Goal: Task Accomplishment & Management: Manage account settings

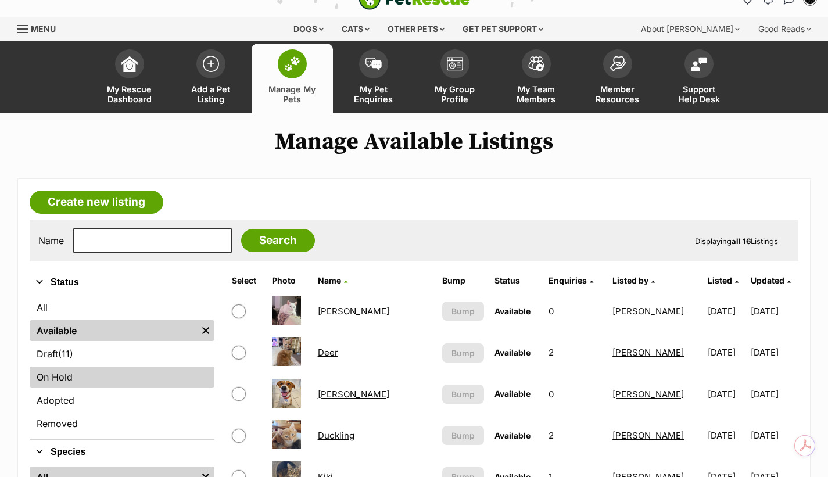
click at [99, 373] on link "On Hold" at bounding box center [122, 377] width 185 height 21
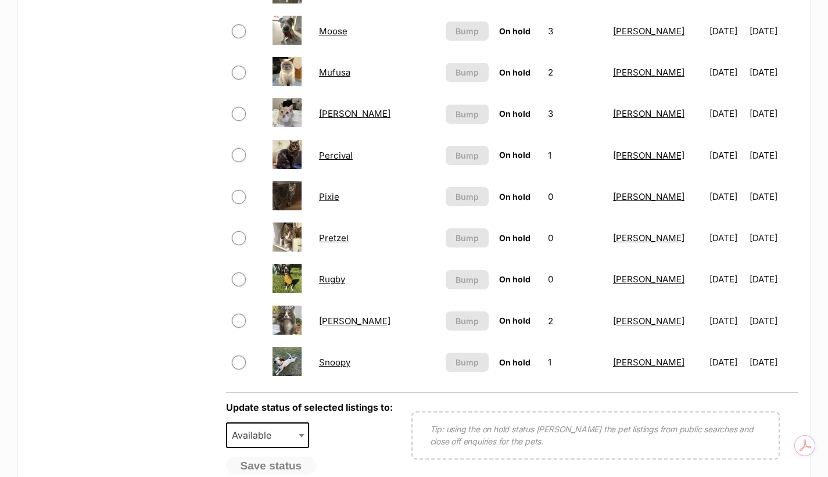
scroll to position [755, 0]
click at [350, 320] on link "[PERSON_NAME]" at bounding box center [354, 320] width 71 height 11
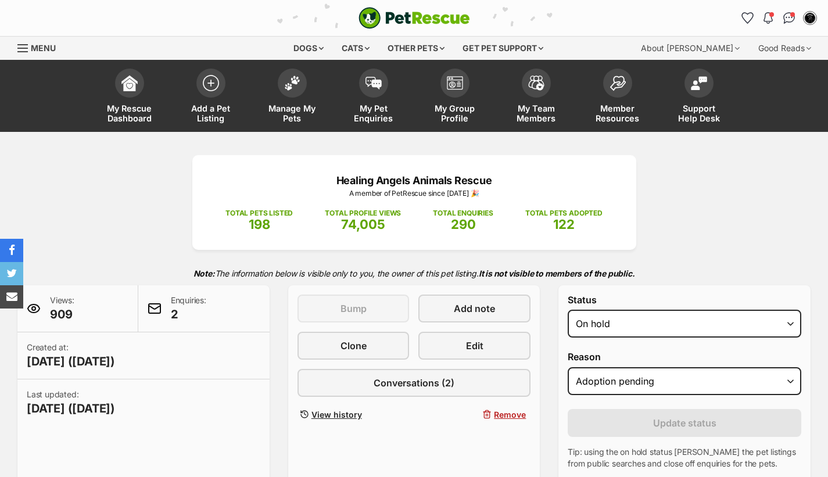
click at [585, 325] on select "Draft - not available as listing has enquires Available On hold Adopted" at bounding box center [685, 324] width 234 height 28
select select "rehomed"
click at [568, 310] on select "Draft - not available as listing has enquires Available On hold Adopted" at bounding box center [685, 324] width 234 height 28
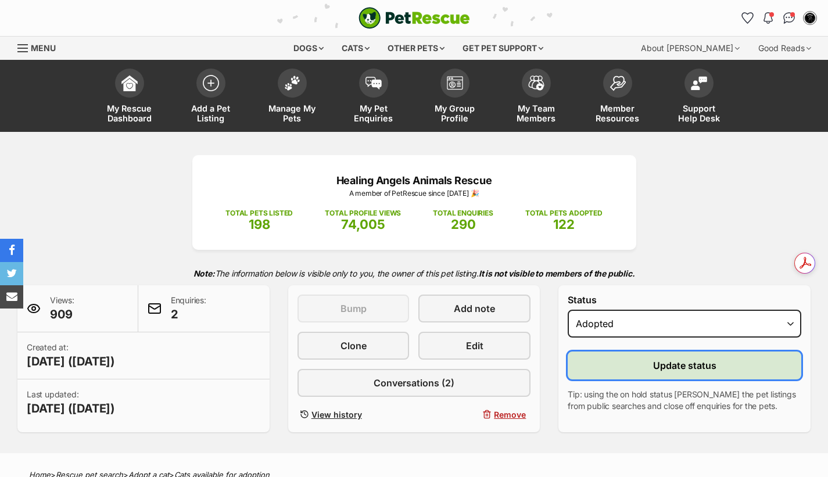
click at [639, 370] on button "Update status" at bounding box center [685, 366] width 234 height 28
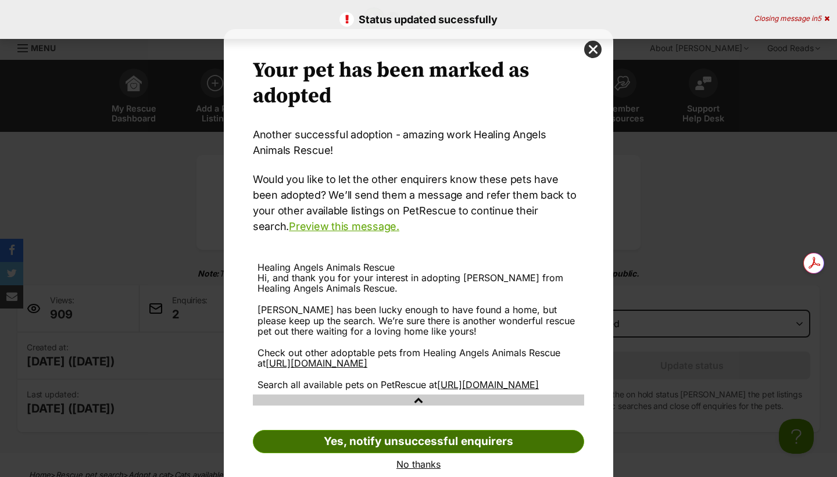
click at [438, 453] on link "Yes, notify unsuccessful enquirers" at bounding box center [418, 441] width 331 height 23
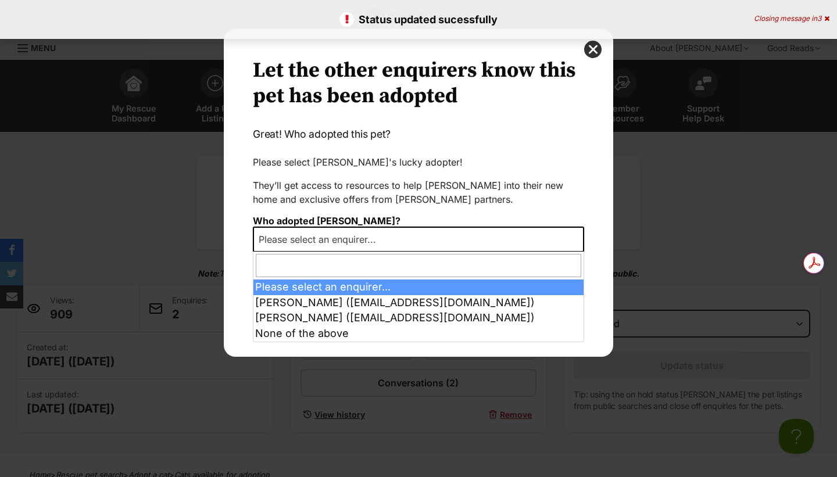
click at [289, 232] on span "Please select an enquirer..." at bounding box center [321, 239] width 134 height 16
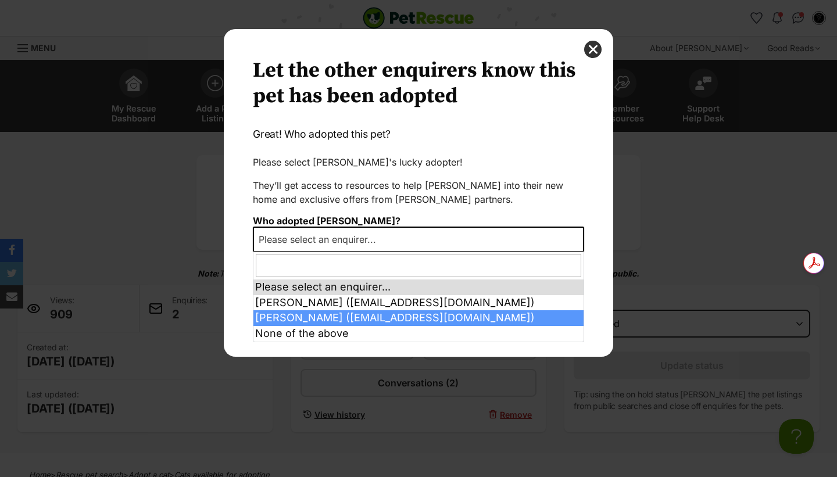
select select "2021798"
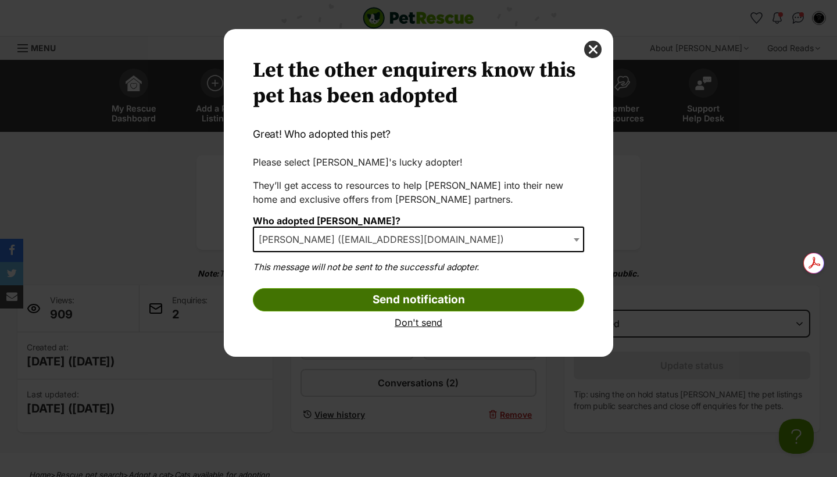
click at [349, 300] on input "Send notification" at bounding box center [418, 299] width 331 height 23
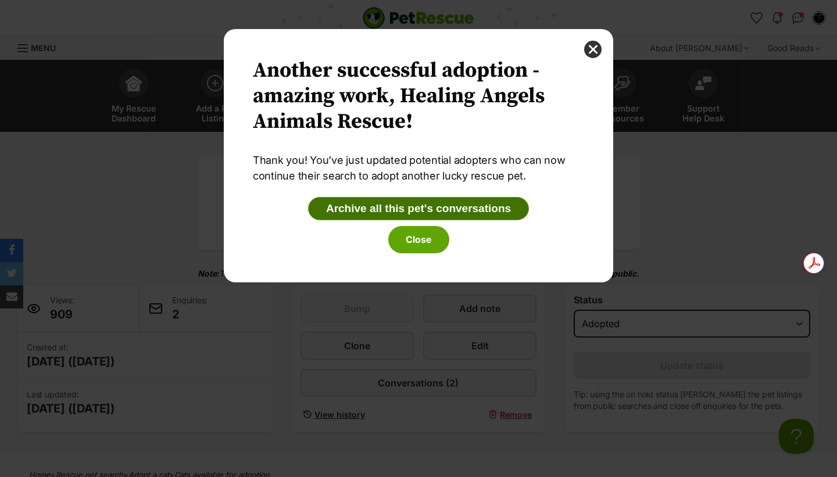
click at [415, 206] on button "Archive all this pet's conversations" at bounding box center [418, 208] width 221 height 23
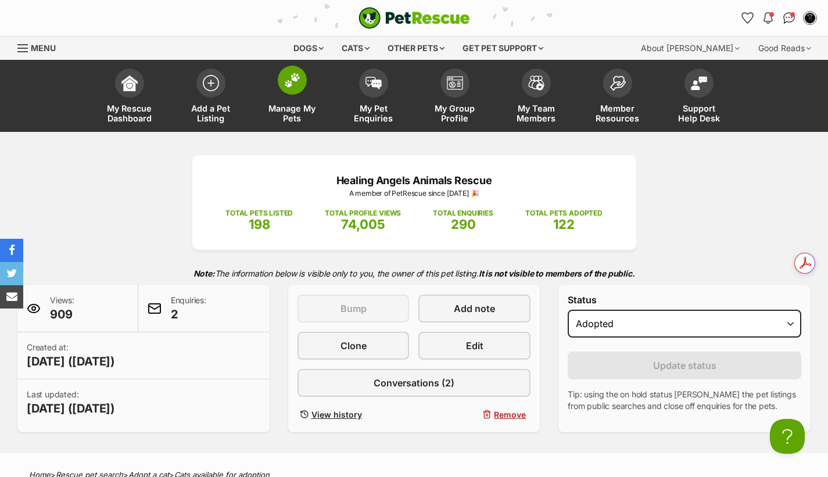
click at [307, 88] on link "Manage My Pets" at bounding box center [292, 97] width 81 height 69
